Goal: Information Seeking & Learning: Find specific fact

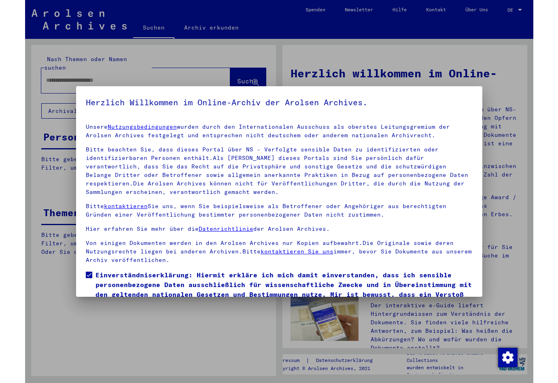
scroll to position [51, 0]
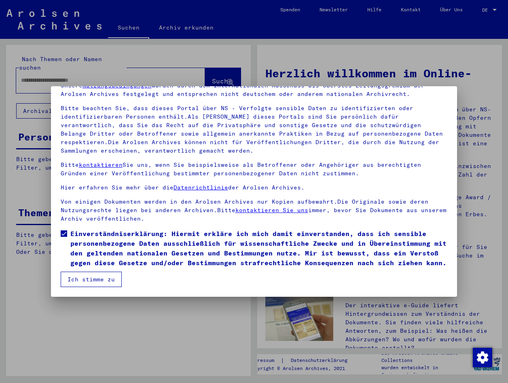
drag, startPoint x: 89, startPoint y: 276, endPoint x: 83, endPoint y: 241, distance: 36.2
click at [89, 276] on button "Ich stimme zu" at bounding box center [91, 278] width 61 height 15
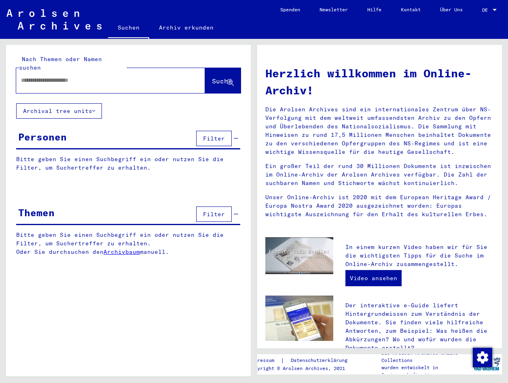
click at [30, 76] on input "text" at bounding box center [101, 80] width 160 height 8
click at [212, 77] on span "Suche" at bounding box center [222, 81] width 20 height 8
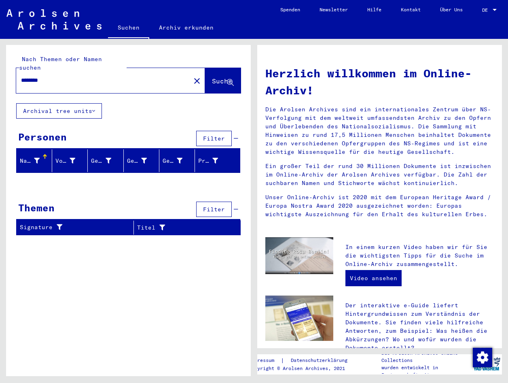
click at [134, 117] on div "Nach Themen oder Namen suchen ******** close Suche Archival tree units Personen…" at bounding box center [128, 143] width 245 height 197
click at [369, 63] on div "Herzlich willkommen im Online-Archiv! Die Arolsen Archives sind ein internation…" at bounding box center [379, 140] width 241 height 167
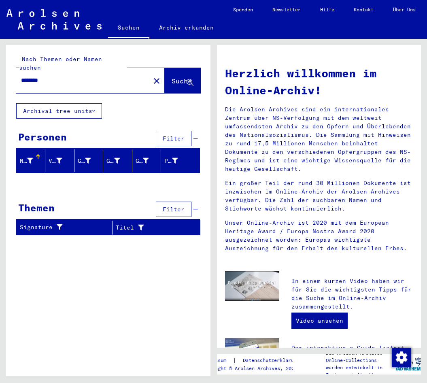
drag, startPoint x: 51, startPoint y: 69, endPoint x: 19, endPoint y: 69, distance: 31.6
click at [19, 71] on div "********" at bounding box center [78, 80] width 124 height 18
type input "*********"
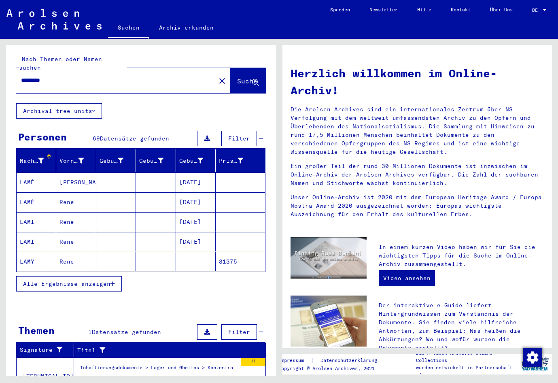
click at [72, 280] on span "Alle Ergebnisse anzeigen" at bounding box center [66, 283] width 87 height 7
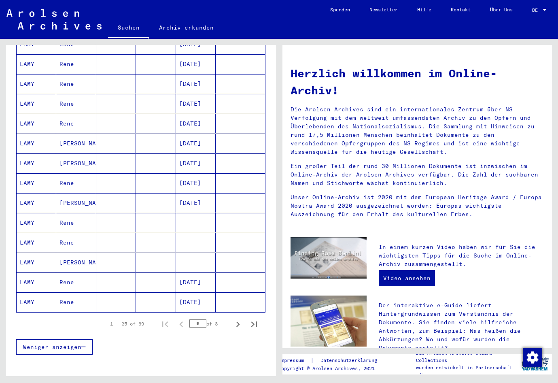
scroll to position [364, 0]
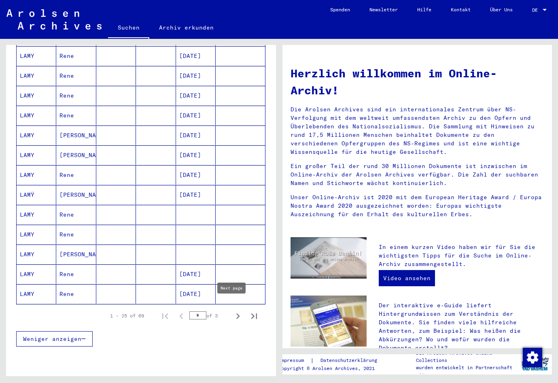
click at [234, 310] on icon "Next page" at bounding box center [237, 315] width 11 height 11
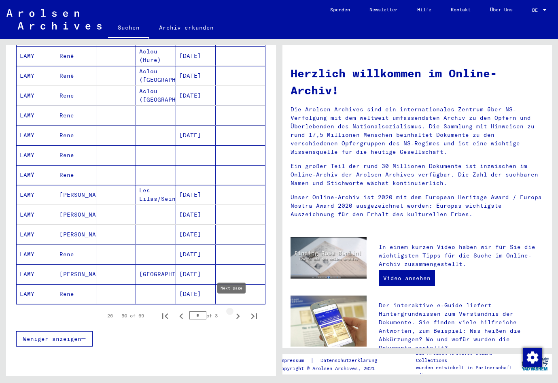
click at [236, 313] on icon "Next page" at bounding box center [238, 316] width 4 height 6
type input "*"
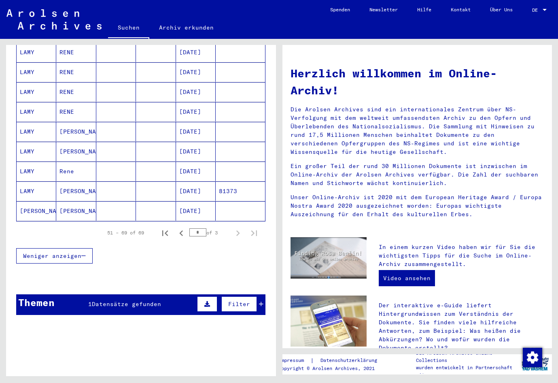
scroll to position [288, 0]
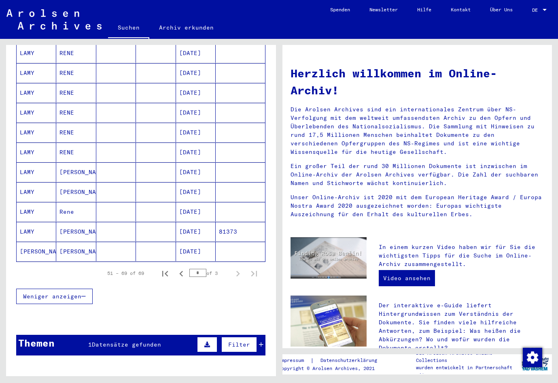
click at [184, 164] on mat-cell "[DATE]" at bounding box center [196, 171] width 40 height 19
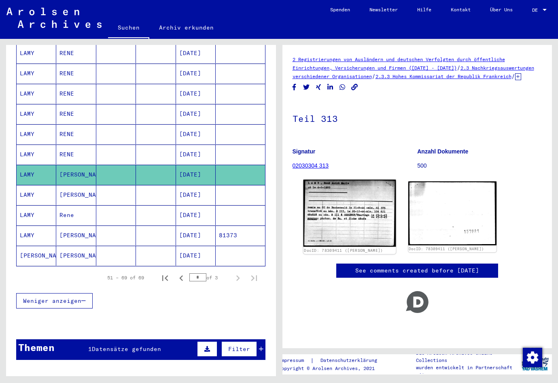
click at [323, 215] on img at bounding box center [349, 213] width 93 height 67
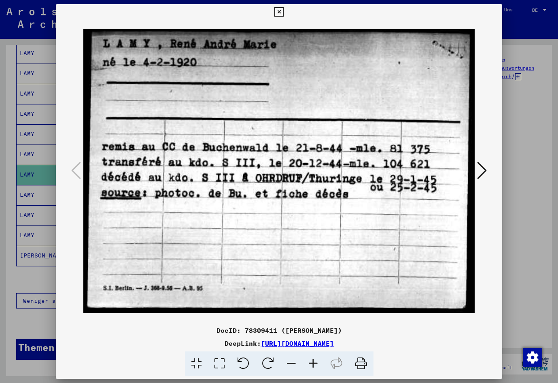
scroll to position [0, 0]
drag, startPoint x: 527, startPoint y: 118, endPoint x: 525, endPoint y: 114, distance: 4.2
click at [508, 118] on div at bounding box center [279, 191] width 558 height 383
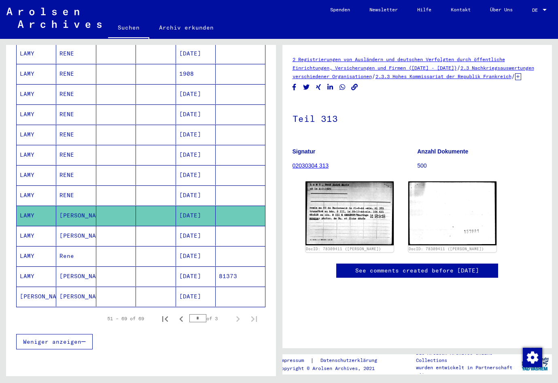
scroll to position [250, 0]
click at [189, 226] on mat-cell "[DATE]" at bounding box center [196, 235] width 40 height 20
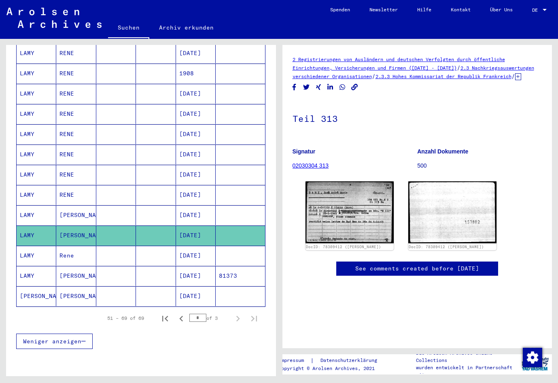
click at [190, 246] on mat-cell "[DATE]" at bounding box center [196, 256] width 40 height 20
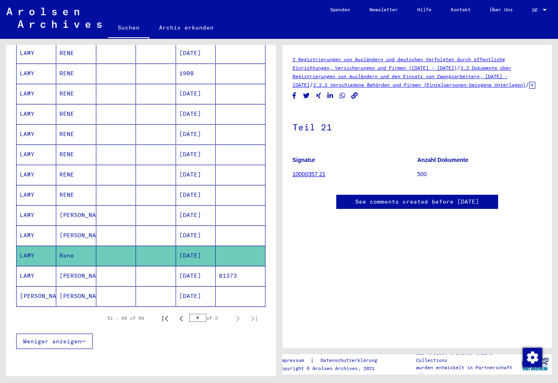
click at [187, 271] on mat-cell "[DATE]" at bounding box center [196, 276] width 40 height 20
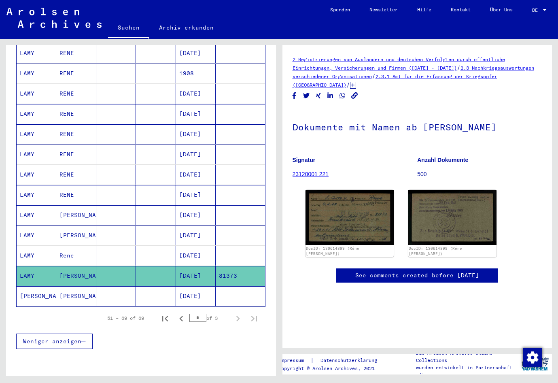
click at [196, 229] on mat-cell "[DATE]" at bounding box center [196, 235] width 40 height 20
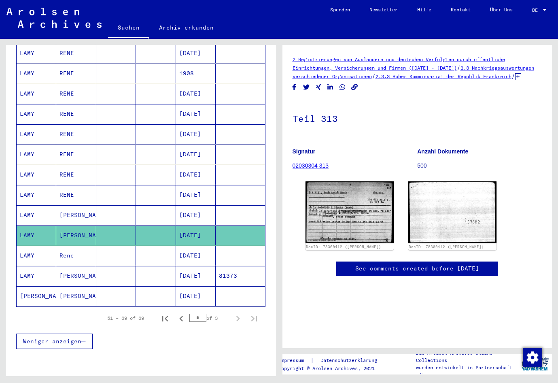
click at [197, 212] on mat-cell "[DATE]" at bounding box center [196, 215] width 40 height 20
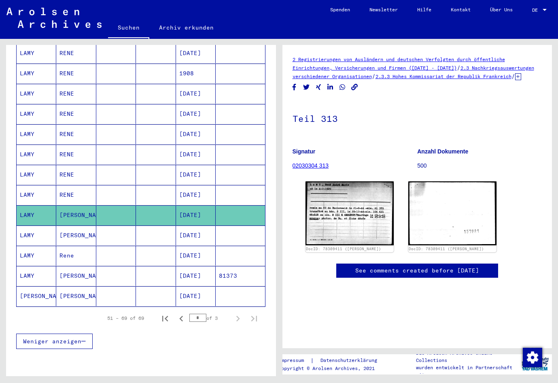
click at [199, 185] on mat-cell "[DATE]" at bounding box center [196, 195] width 40 height 20
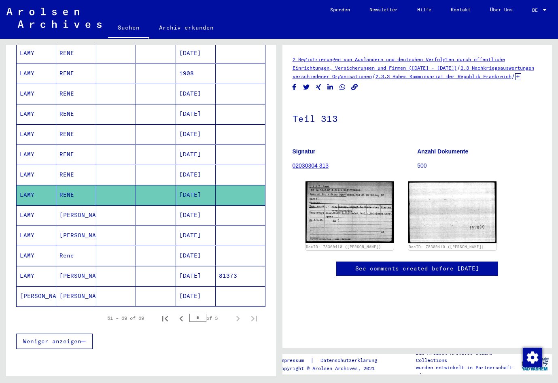
scroll to position [170, 0]
